Goal: Task Accomplishment & Management: Manage account settings

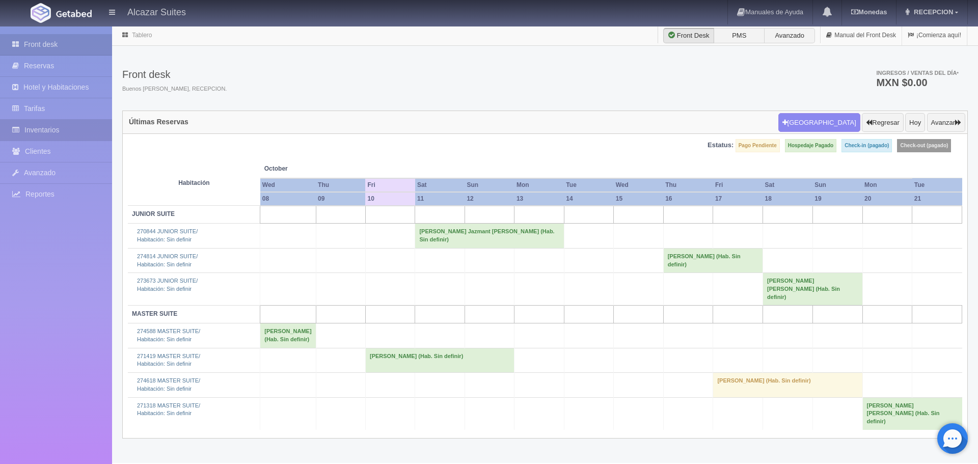
click at [74, 133] on link "Inventarios" at bounding box center [56, 130] width 112 height 21
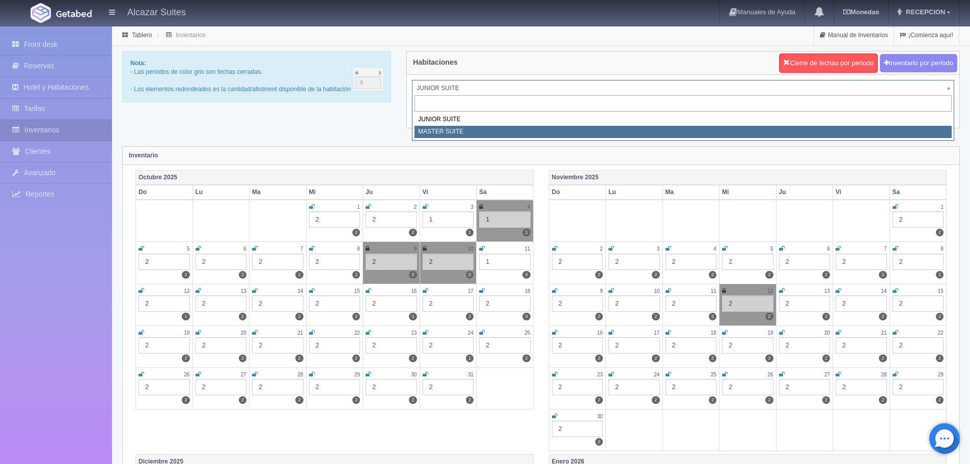
select select "305"
